Goal: Task Accomplishment & Management: Manage account settings

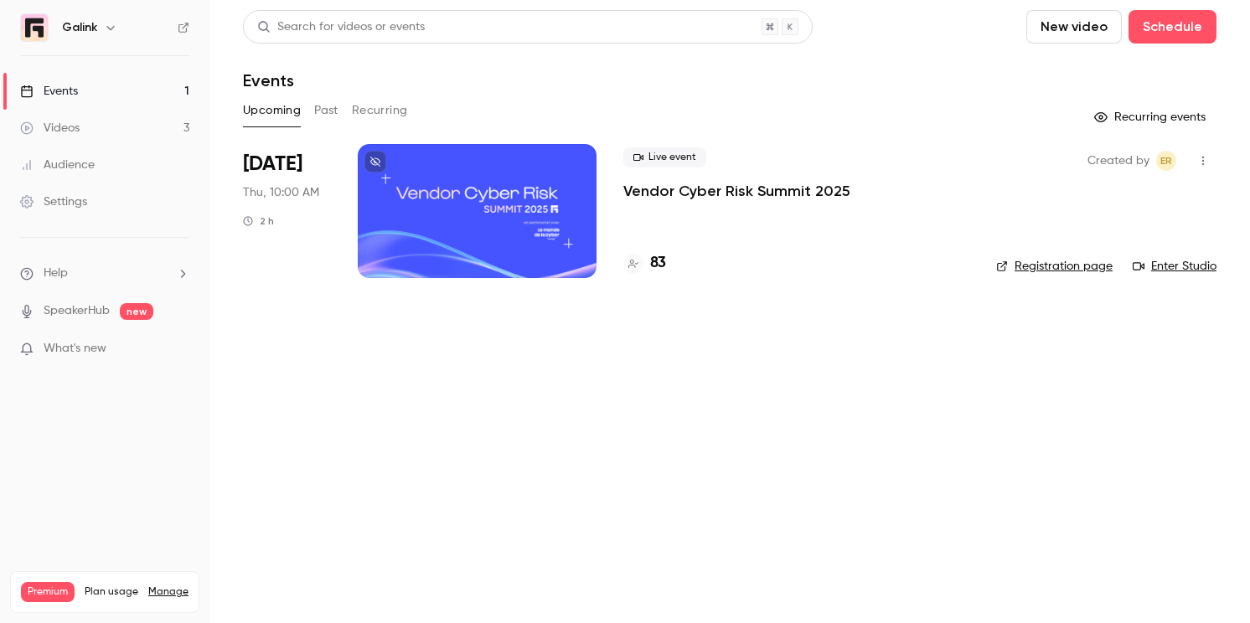
click at [636, 191] on p "Vendor Cyber Risk Summit 2025" at bounding box center [736, 191] width 227 height 20
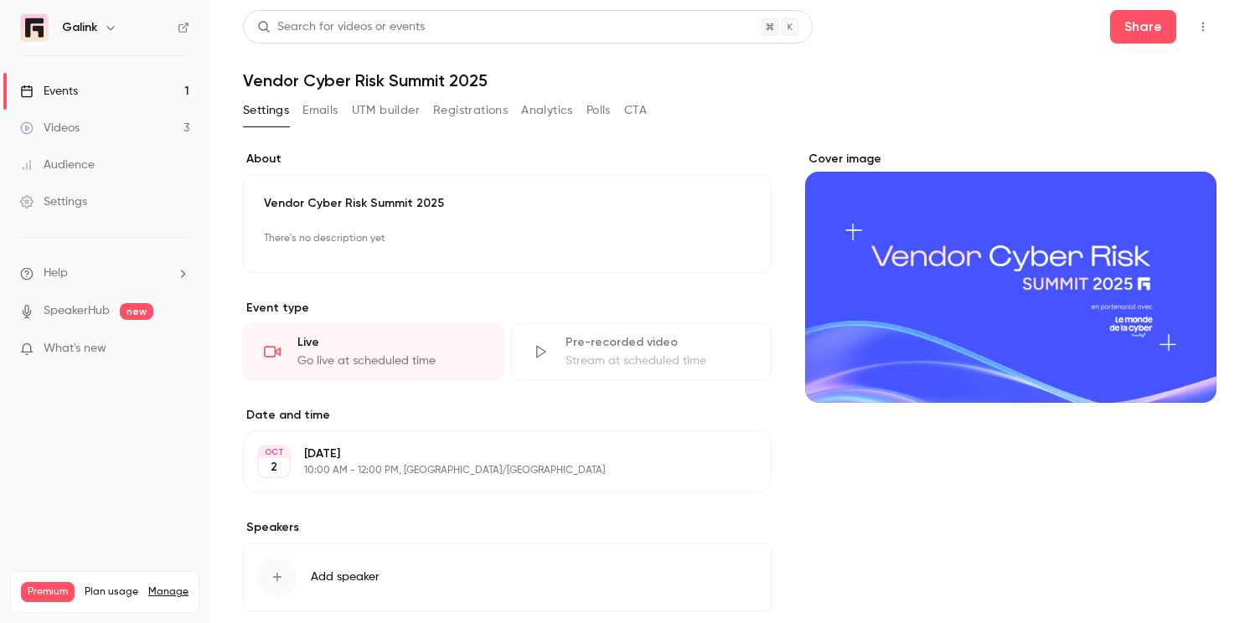
click at [464, 117] on button "Registrations" at bounding box center [470, 110] width 75 height 27
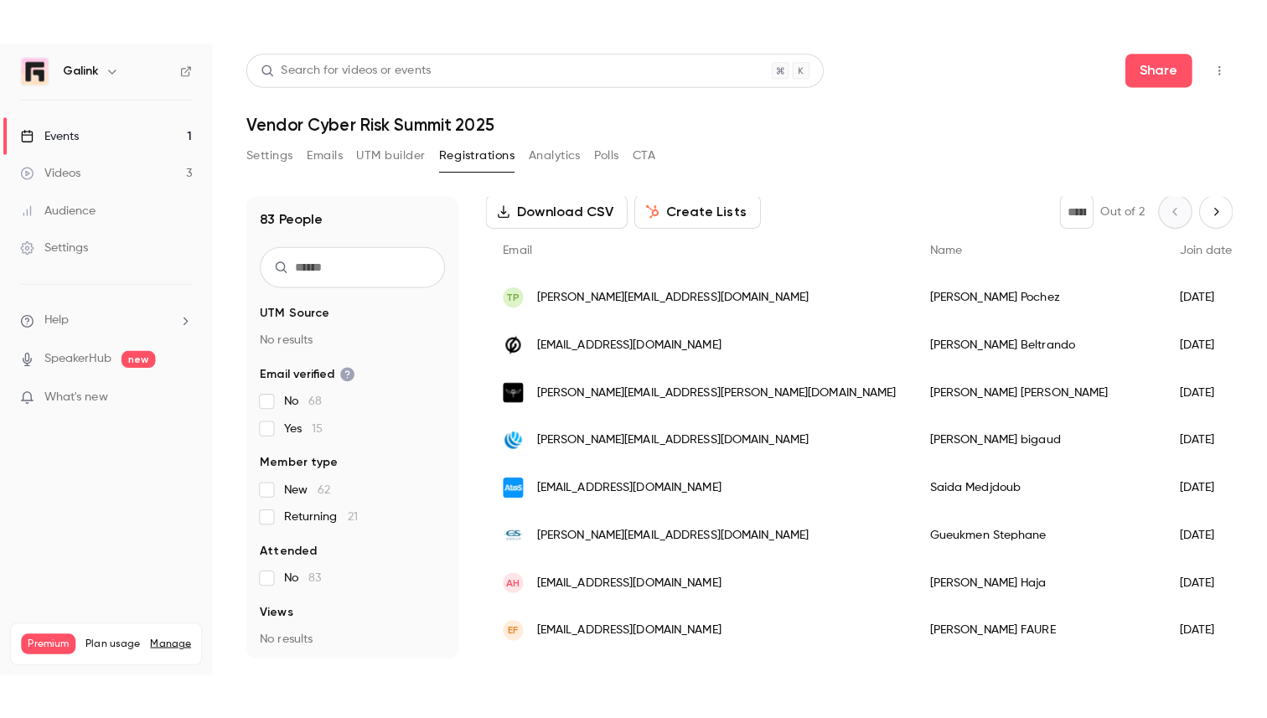
scroll to position [85, 0]
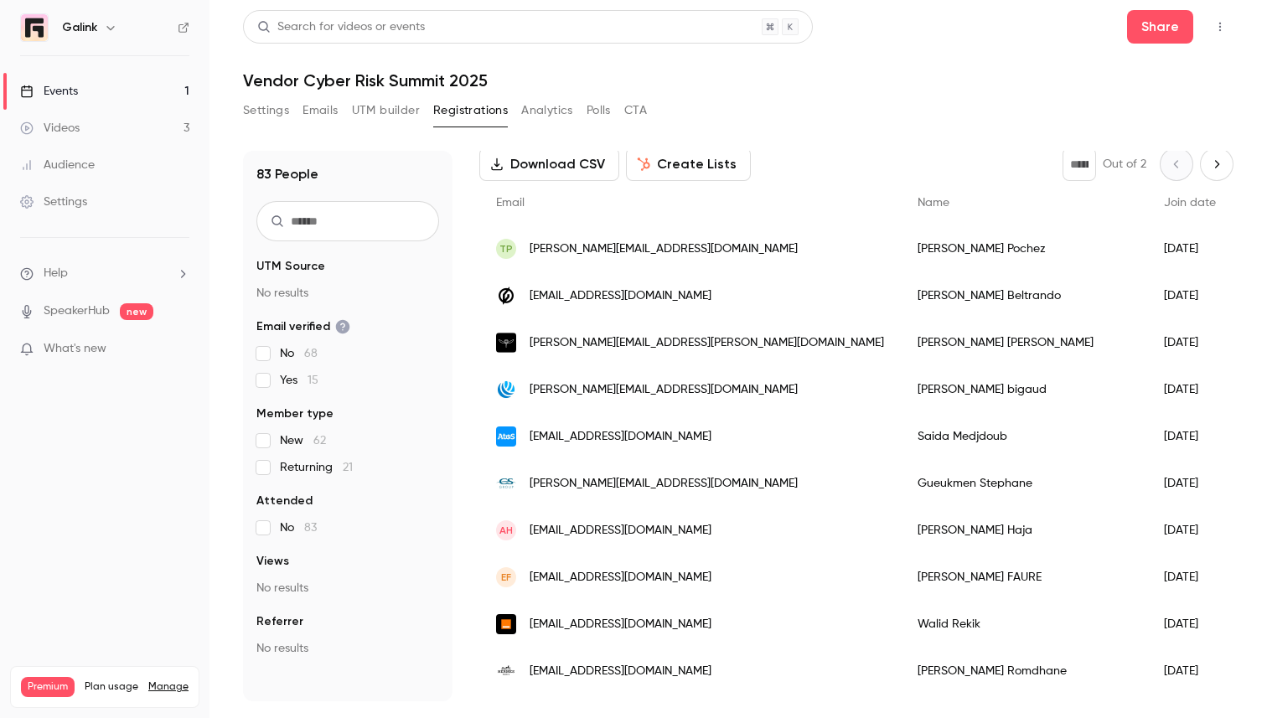
click at [93, 81] on link "Events 1" at bounding box center [104, 91] width 209 height 37
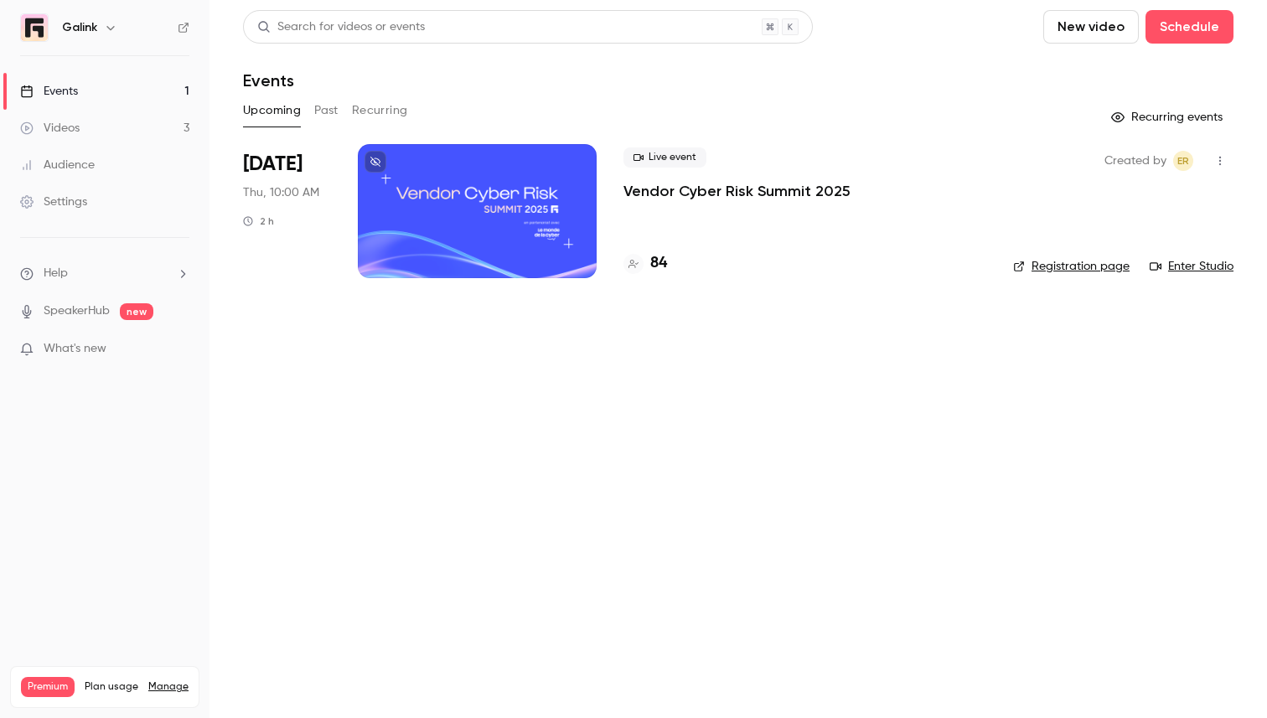
click at [701, 194] on p "Vendor Cyber Risk Summit 2025" at bounding box center [736, 191] width 227 height 20
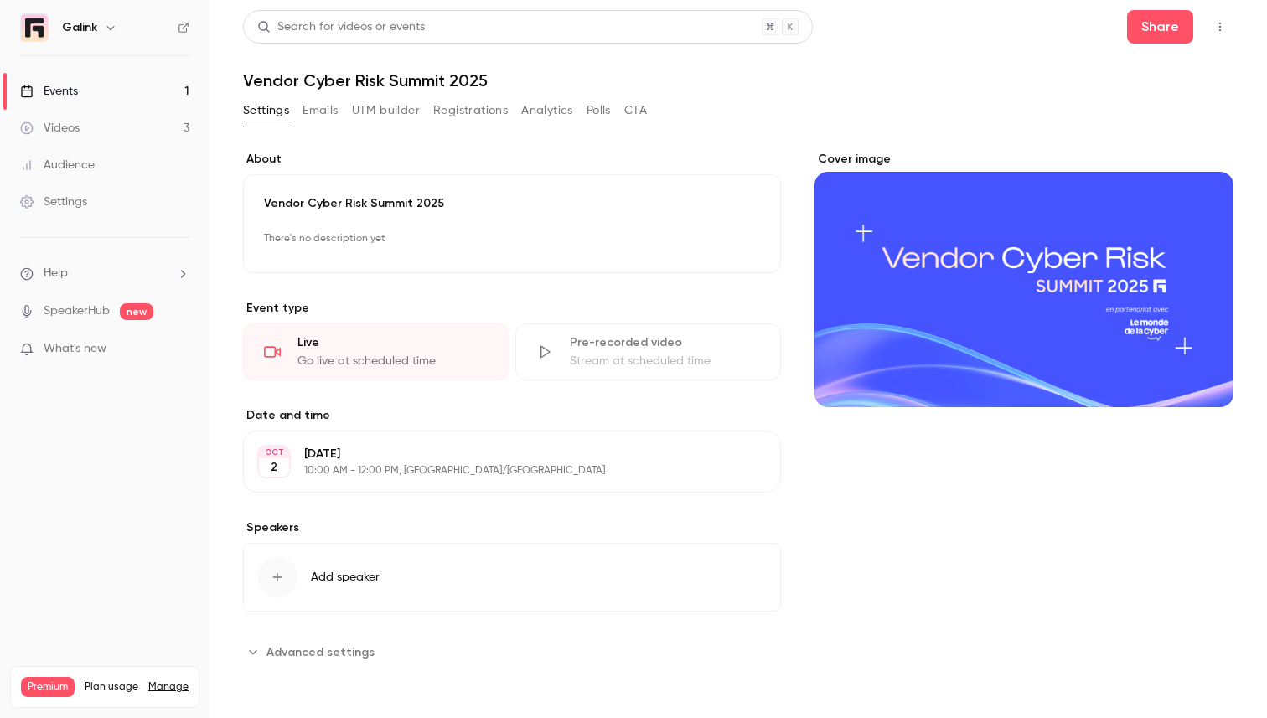
click at [65, 91] on div "Events" at bounding box center [49, 91] width 58 height 17
